Goal: Information Seeking & Learning: Check status

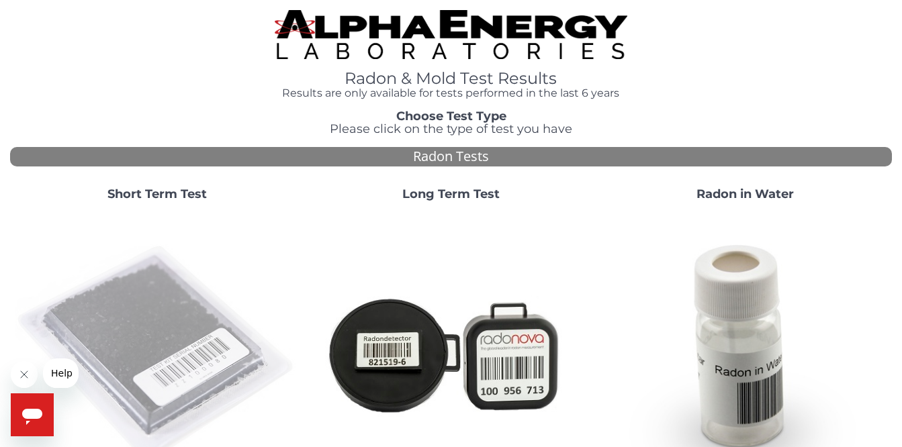
click at [162, 292] on img at bounding box center [156, 353] width 283 height 283
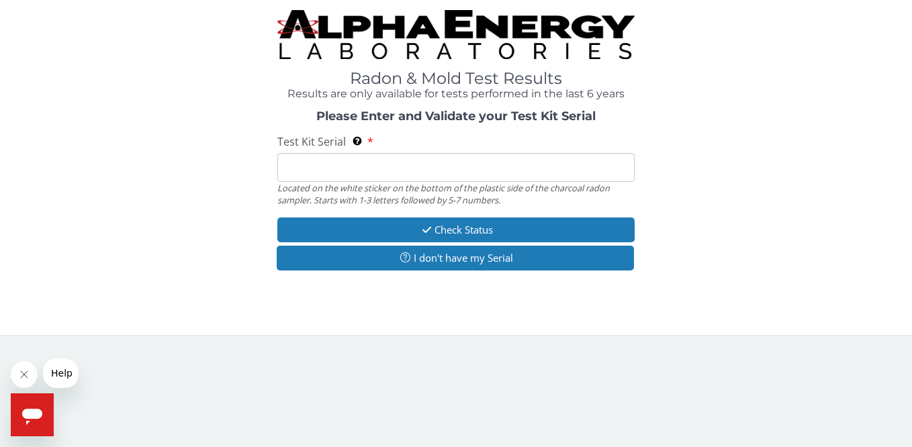
click at [297, 161] on input "Test Kit Serial Located on the white sticker on the bottom of the plastic side …" at bounding box center [455, 167] width 356 height 29
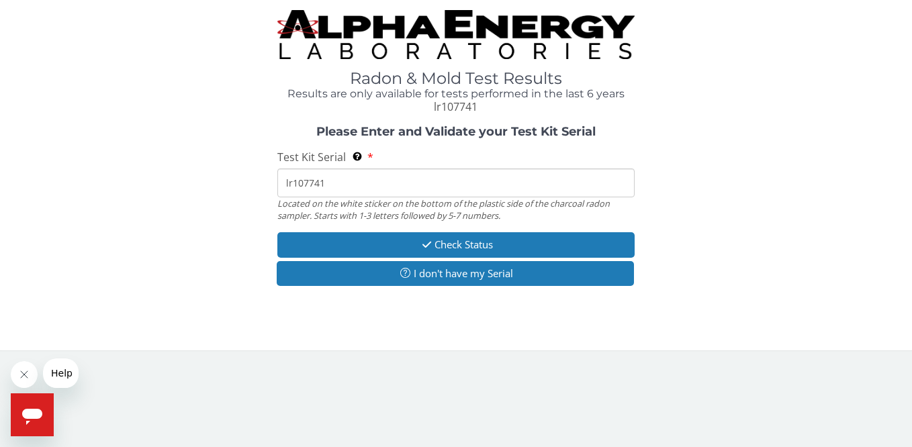
type input "lr107741"
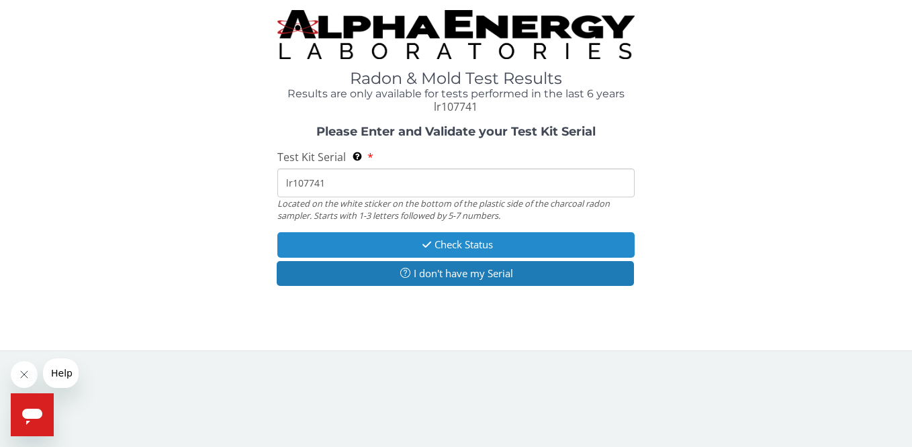
click at [370, 240] on button "Check Status" at bounding box center [455, 244] width 356 height 25
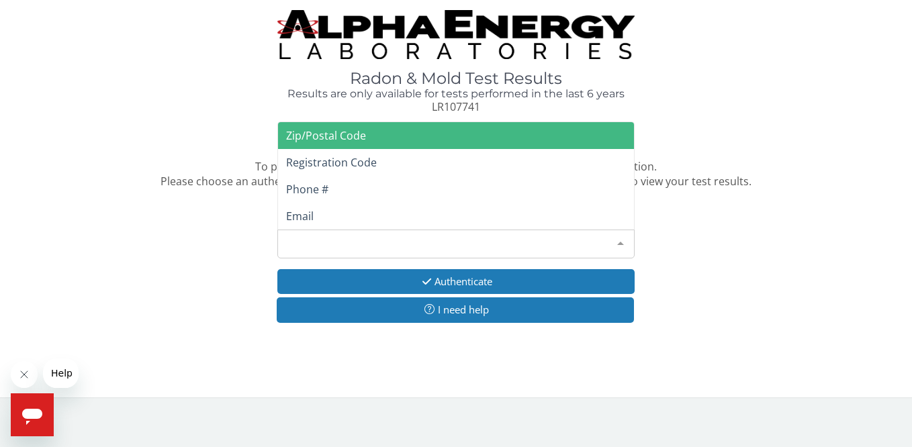
click at [358, 244] on div "Please make a selection" at bounding box center [455, 244] width 356 height 29
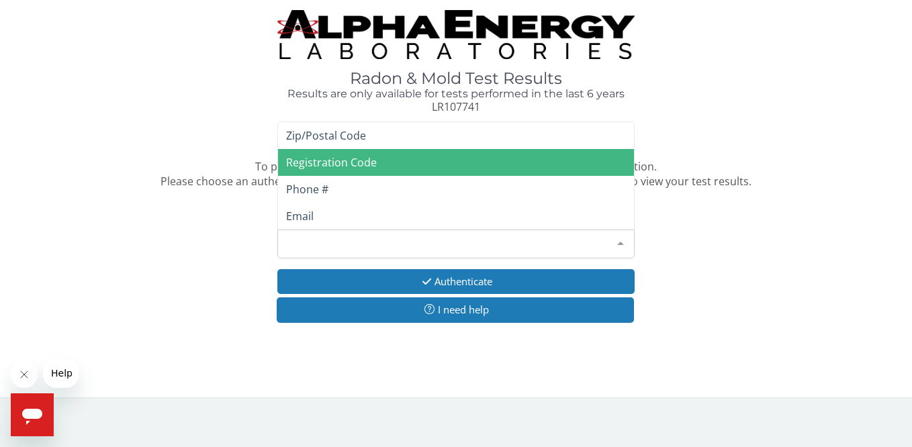
click at [365, 160] on span "Registration Code" at bounding box center [331, 162] width 91 height 15
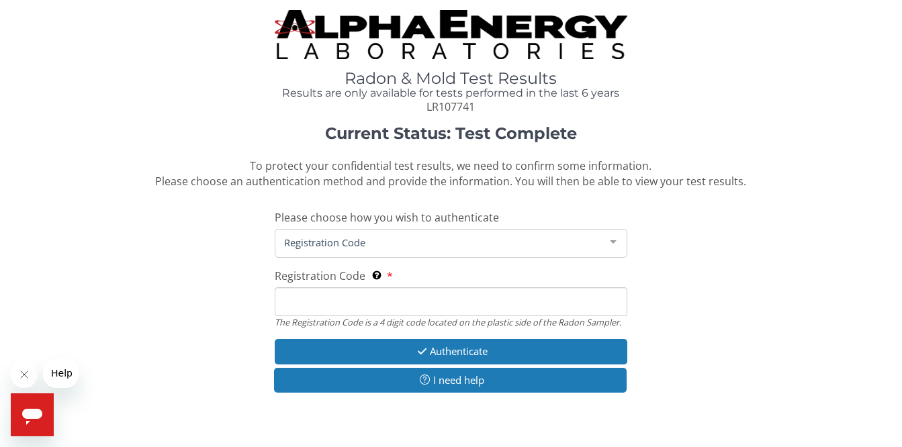
click at [355, 298] on input "Registration Code The Registration Code is a 4 digit code located on the plasti…" at bounding box center [451, 301] width 352 height 29
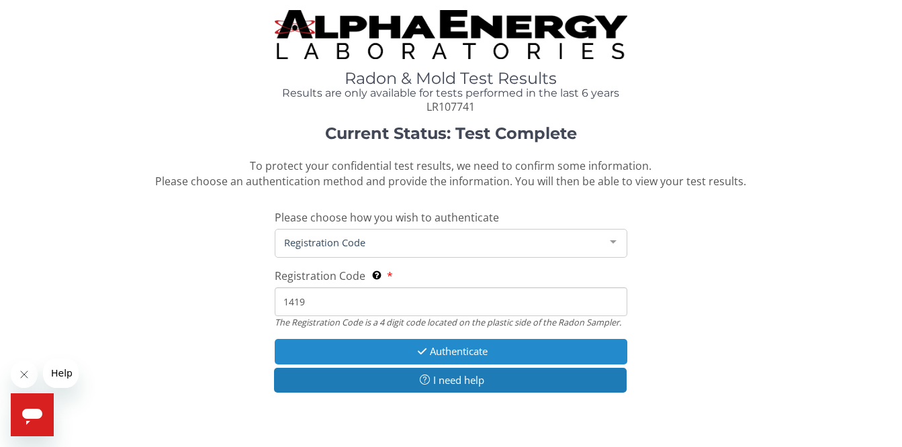
type input "1419"
click at [418, 348] on icon "button" at bounding box center [421, 351] width 15 height 10
